Goal: Connect with others: Establish contact or relationships with other users

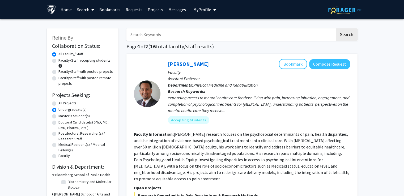
click at [163, 34] on input "Search Keywords" at bounding box center [230, 34] width 208 height 12
click at [210, 109] on div "expanding access to mental health care for those living with pain, increasing i…" at bounding box center [259, 104] width 182 height 19
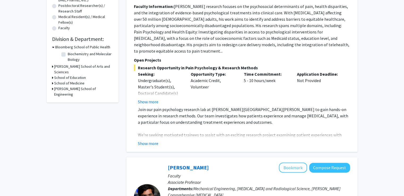
scroll to position [128, 0]
click at [145, 140] on button "Show more" at bounding box center [148, 143] width 20 height 6
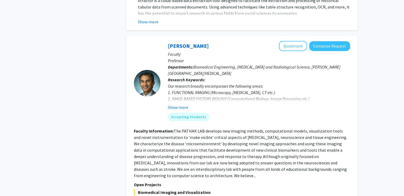
scroll to position [2406, 0]
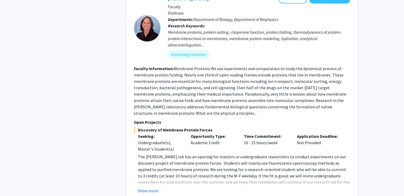
scroll to position [632, 0]
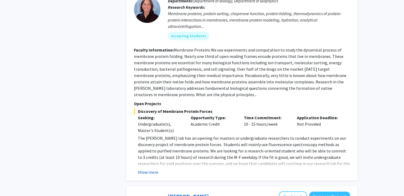
click at [146, 169] on button "Show more" at bounding box center [148, 172] width 20 height 6
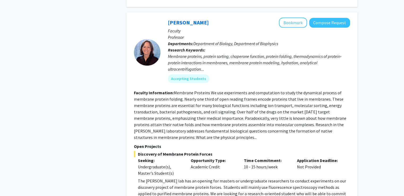
scroll to position [588, 0]
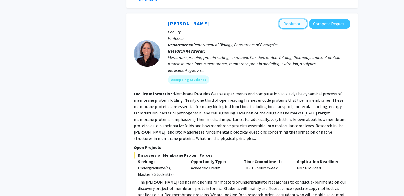
click at [296, 19] on button "Bookmark" at bounding box center [293, 24] width 28 height 10
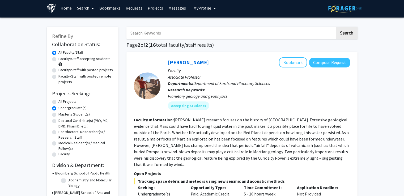
scroll to position [0, 0]
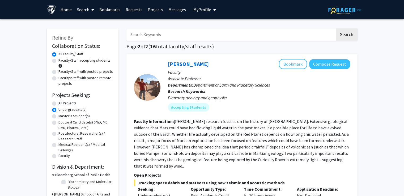
click at [143, 40] on input "Search Keywords" at bounding box center [230, 34] width 208 height 12
type input "microbiology"
click at [336, 28] on button "Search" at bounding box center [347, 34] width 22 height 12
radio input "true"
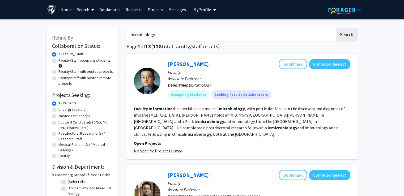
drag, startPoint x: 160, startPoint y: 36, endPoint x: 91, endPoint y: 31, distance: 68.7
type input "immunology"
click at [336, 28] on button "Search" at bounding box center [347, 34] width 22 height 12
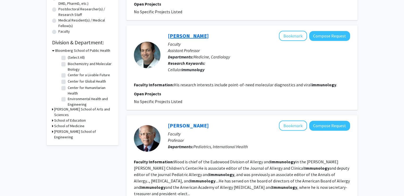
scroll to position [116, 0]
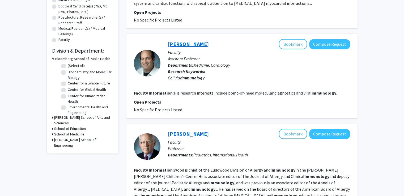
click at [186, 44] on link "[PERSON_NAME]" at bounding box center [188, 44] width 41 height 7
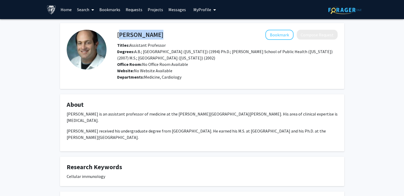
drag, startPoint x: 116, startPoint y: 35, endPoint x: 119, endPoint y: 36, distance: 3.0
click at [119, 36] on div "[PERSON_NAME] Bookmark Compose Request" at bounding box center [227, 35] width 228 height 10
copy h4 "[PERSON_NAME]"
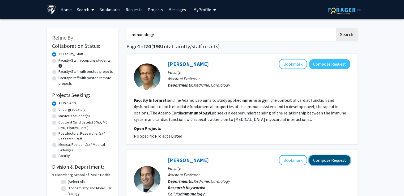
click at [334, 163] on button "Compose Request" at bounding box center [329, 160] width 41 height 10
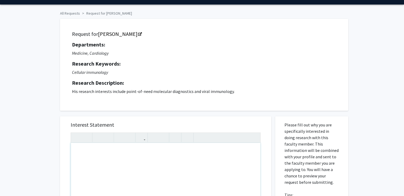
scroll to position [14, 0]
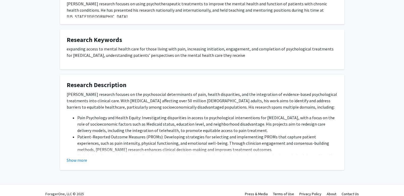
scroll to position [276, 0]
